Goal: Task Accomplishment & Management: Use online tool/utility

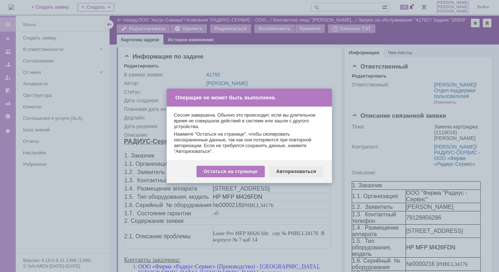
scroll to position [65, 0]
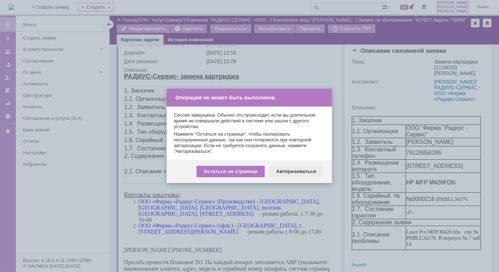
click at [296, 173] on div "Авторизоваться" at bounding box center [296, 172] width 54 height 12
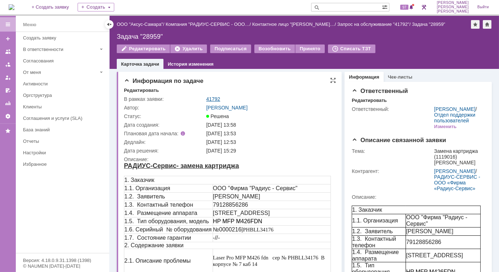
click at [206, 97] on td "41792" at bounding box center [269, 99] width 129 height 9
click at [210, 99] on link "41792" at bounding box center [213, 99] width 14 height 6
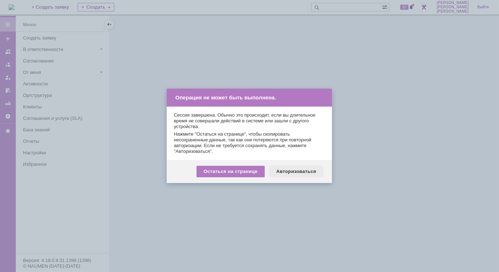
click at [288, 169] on div "Авторизоваться" at bounding box center [296, 172] width 54 height 12
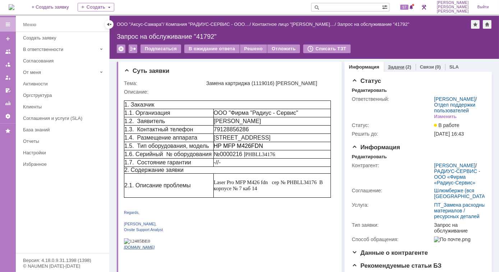
click at [394, 69] on link "Задачи" at bounding box center [396, 66] width 17 height 5
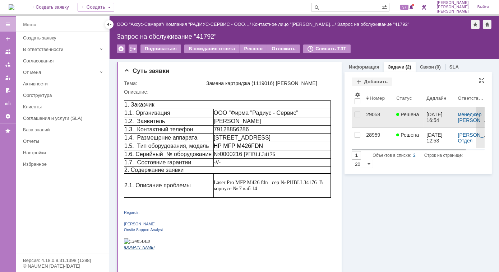
click at [370, 114] on div "29058" at bounding box center [378, 115] width 24 height 6
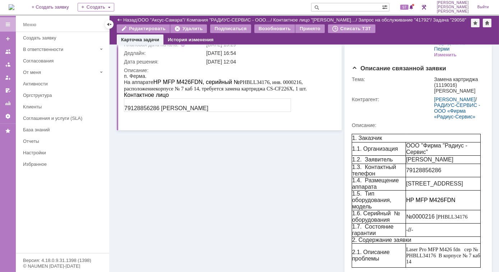
scroll to position [65, 0]
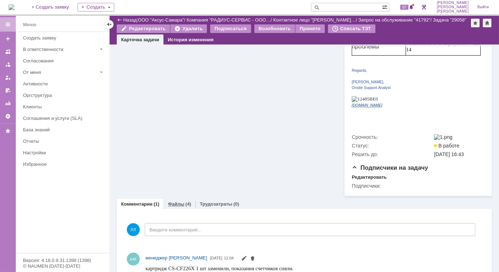
click at [181, 202] on link "Файлы" at bounding box center [176, 204] width 17 height 5
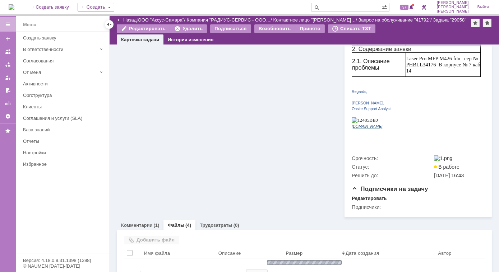
scroll to position [277, 0]
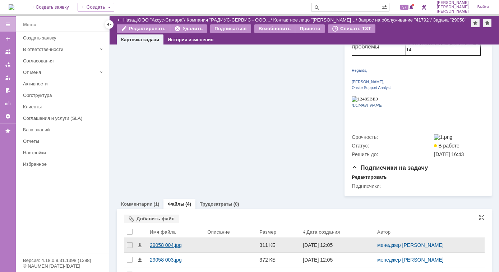
click at [160, 243] on div "29058 004.jpg" at bounding box center [176, 246] width 52 height 6
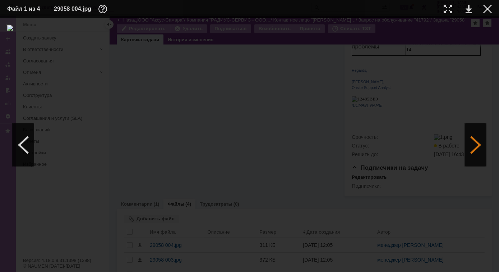
click at [482, 149] on div at bounding box center [476, 145] width 22 height 43
click at [480, 148] on div at bounding box center [476, 145] width 22 height 43
click at [467, 149] on div at bounding box center [476, 145] width 22 height 43
click at [486, 8] on div at bounding box center [487, 9] width 9 height 9
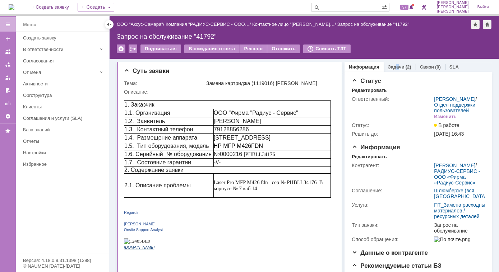
click at [393, 64] on div "Задачи (2)" at bounding box center [400, 67] width 32 height 10
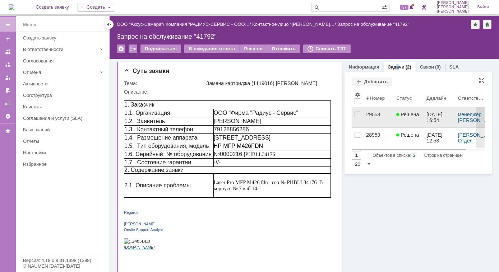
click at [367, 116] on div "29058" at bounding box center [378, 115] width 24 height 6
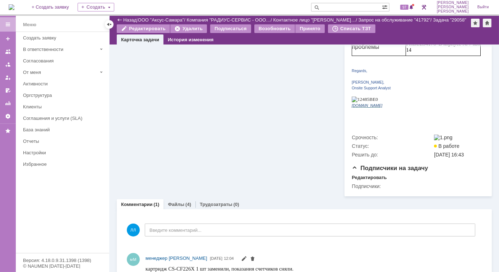
scroll to position [277, 0]
click at [178, 202] on link "Файлы" at bounding box center [176, 204] width 17 height 5
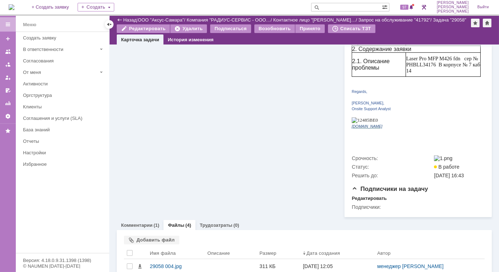
scroll to position [277, 0]
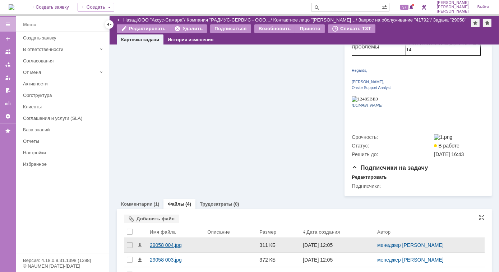
click at [171, 243] on div "29058 004.jpg" at bounding box center [176, 246] width 52 height 6
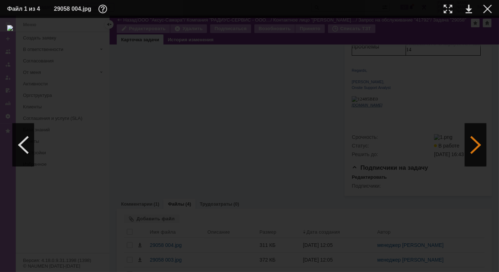
click at [469, 148] on div at bounding box center [476, 145] width 22 height 43
click at [469, 147] on div at bounding box center [476, 145] width 22 height 43
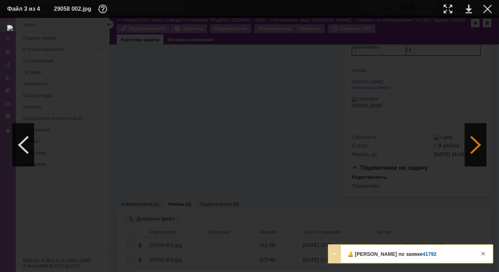
click at [471, 146] on div at bounding box center [476, 145] width 22 height 43
click at [473, 146] on div at bounding box center [476, 145] width 22 height 43
click at [477, 148] on div at bounding box center [476, 145] width 22 height 43
click at [488, 12] on div at bounding box center [487, 9] width 9 height 9
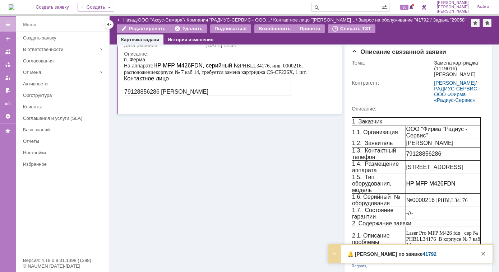
scroll to position [0, 0]
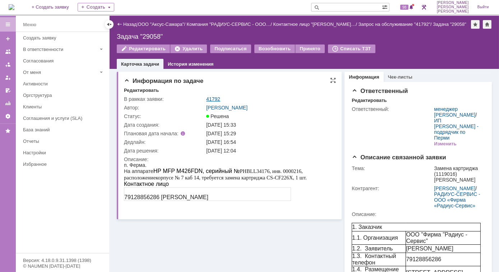
click at [210, 100] on link "41792" at bounding box center [213, 99] width 14 height 6
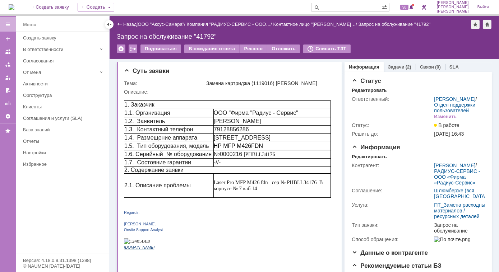
click at [393, 68] on link "Задачи" at bounding box center [396, 66] width 17 height 5
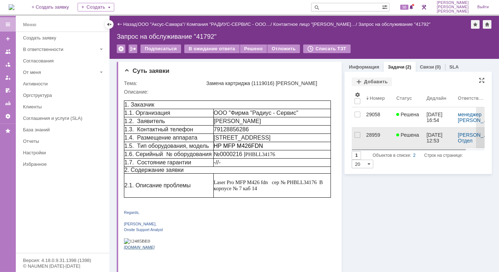
click at [372, 132] on div "28959" at bounding box center [378, 135] width 24 height 6
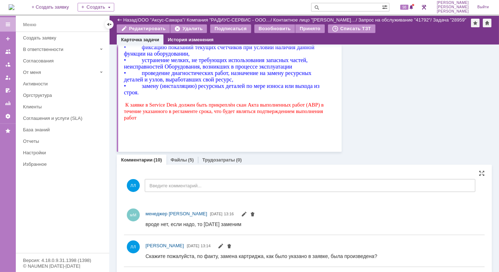
scroll to position [490, 0]
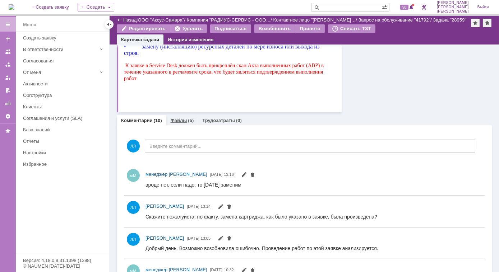
drag, startPoint x: 53, startPoint y: 337, endPoint x: 176, endPoint y: 124, distance: 246.2
click at [176, 124] on div "Файлы (5)" at bounding box center [182, 120] width 32 height 10
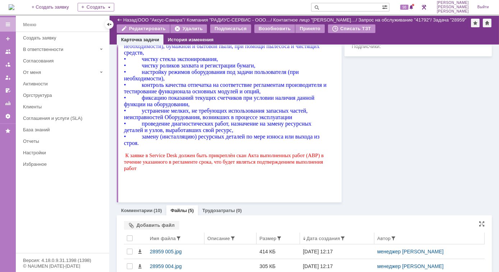
scroll to position [465, 0]
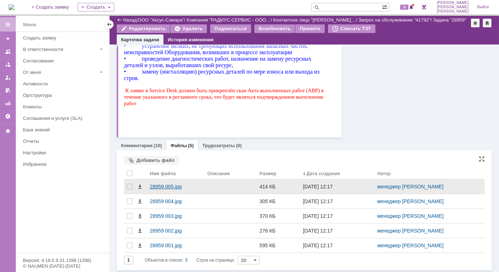
click at [163, 188] on div "28959 005.jpg" at bounding box center [176, 187] width 52 height 6
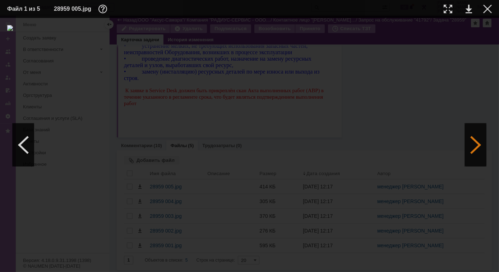
click at [472, 147] on div at bounding box center [476, 145] width 22 height 43
click at [471, 148] on div at bounding box center [476, 145] width 22 height 43
click at [471, 146] on div at bounding box center [476, 145] width 22 height 43
click at [23, 141] on div at bounding box center [24, 145] width 22 height 43
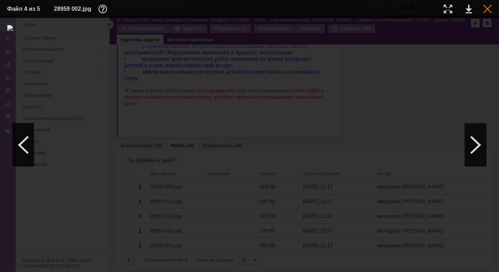
click at [490, 10] on div at bounding box center [487, 9] width 9 height 9
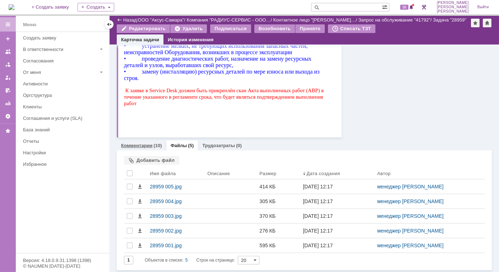
click at [146, 146] on link "Комментарии" at bounding box center [137, 145] width 32 height 5
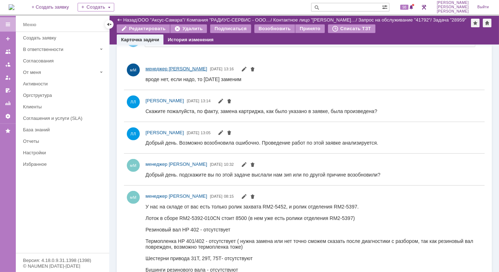
scroll to position [530, 0]
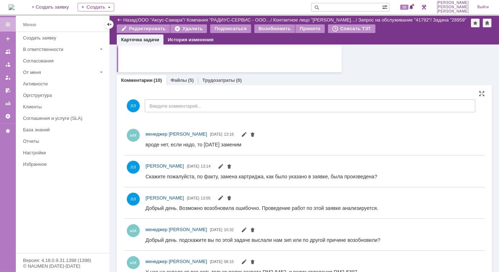
click at [273, 123] on div "ЛЛ Введите комментарий..." at bounding box center [300, 106] width 352 height 33
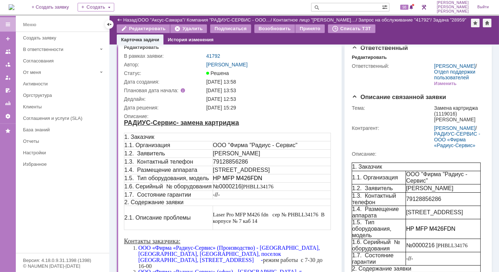
scroll to position [0, 0]
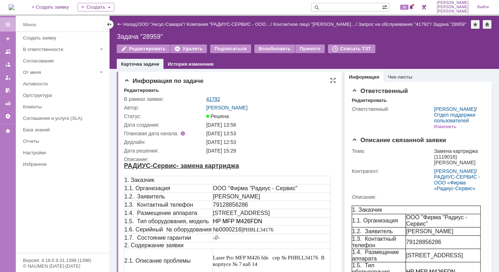
click at [214, 101] on link "41792" at bounding box center [213, 99] width 14 height 6
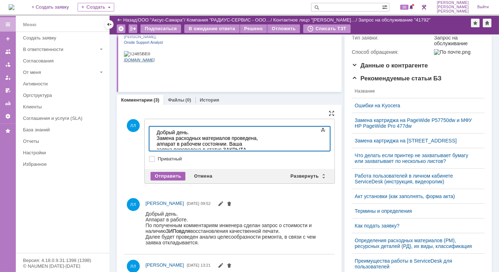
click at [169, 176] on div "Отправить" at bounding box center [168, 176] width 35 height 9
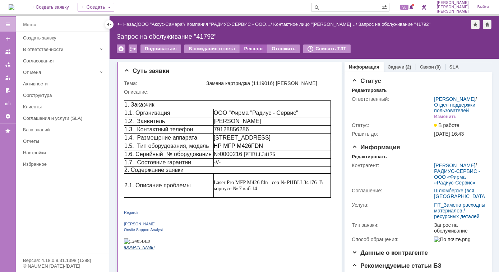
click at [248, 49] on div "Решено" at bounding box center [253, 49] width 27 height 9
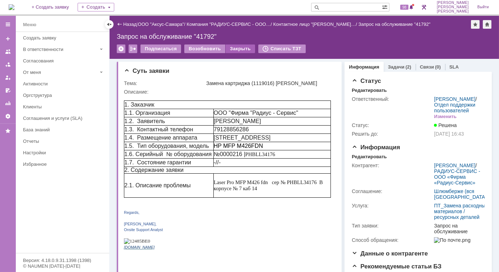
click at [241, 49] on div "Закрыть" at bounding box center [240, 49] width 29 height 9
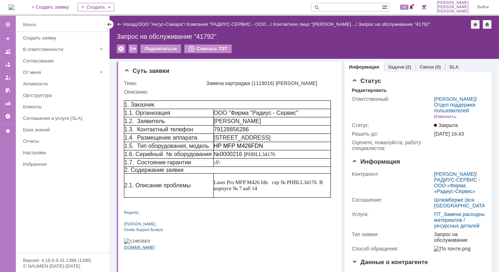
click at [358, 8] on input "text" at bounding box center [346, 7] width 71 height 9
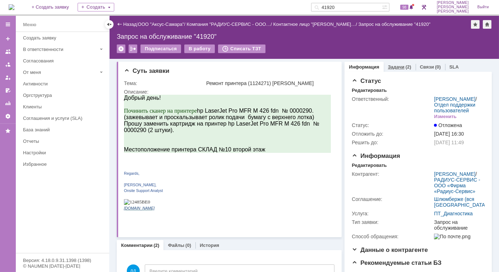
click at [396, 66] on link "Задачи" at bounding box center [396, 66] width 17 height 5
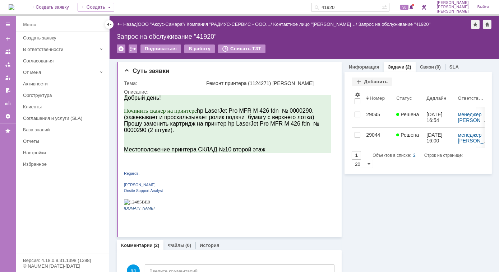
drag, startPoint x: 350, startPoint y: 203, endPoint x: 348, endPoint y: 200, distance: 3.8
click at [350, 203] on div "Информация Задачи (2) Связи (0) SLA Статус Редактировать Ответственный: Лонская…" at bounding box center [417, 269] width 150 height 420
click at [201, 35] on div "Запрос на обслуживание "41920"" at bounding box center [304, 36] width 375 height 7
click at [362, 65] on link "Информация" at bounding box center [364, 66] width 30 height 5
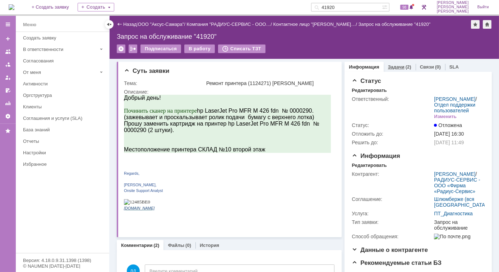
click at [388, 66] on link "Задачи" at bounding box center [396, 66] width 17 height 5
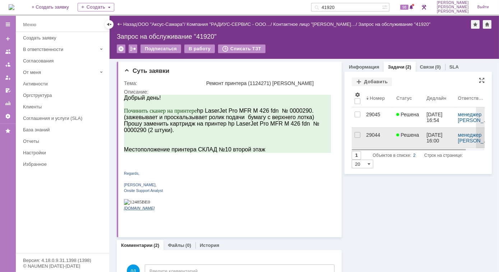
click at [376, 133] on div "29044" at bounding box center [378, 135] width 24 height 6
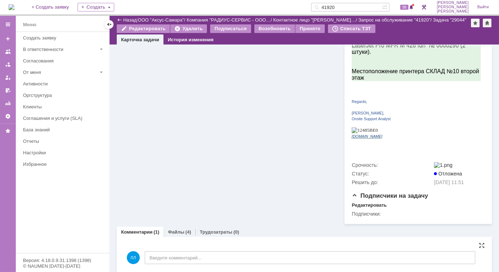
scroll to position [224, 0]
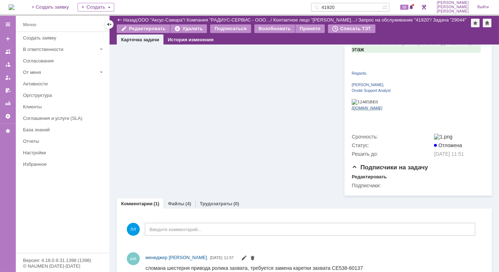
drag, startPoint x: 354, startPoint y: 5, endPoint x: 311, endPoint y: 7, distance: 43.5
click at [311, 7] on div "На домашнюю + Создать заявку Создать 41920 98 Лонская Лариса Вячеславовна Выйти" at bounding box center [249, 8] width 499 height 16
type input "41981"
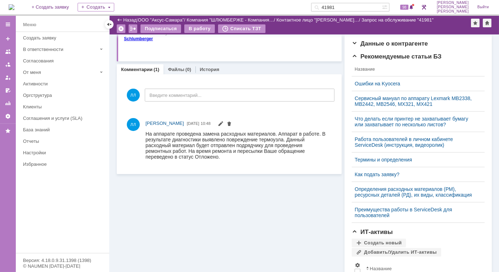
scroll to position [229, 0]
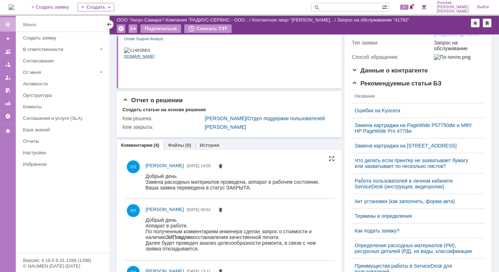
scroll to position [196, 0]
